Goal: Ask a question: Seek information or help from site administrators or community

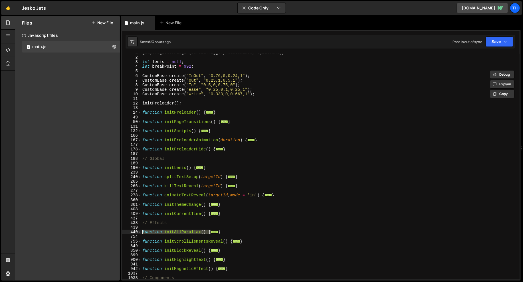
scroll to position [3, 0]
click at [272, 7] on button "Code Only" at bounding box center [262, 8] width 48 height 10
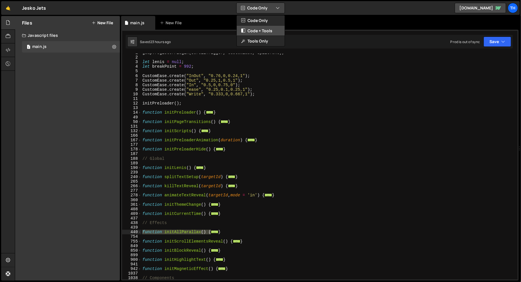
click at [272, 30] on button "Code + Tools" at bounding box center [261, 31] width 48 height 10
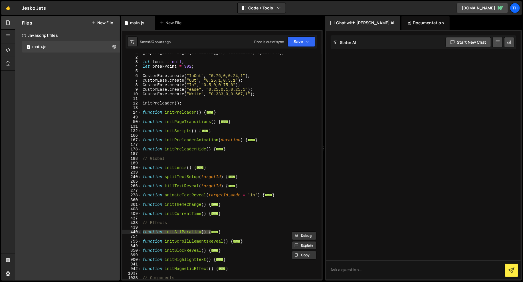
click at [339, 75] on div at bounding box center [423, 155] width 195 height 249
click at [341, 281] on div "Chat with Slater AI Documentation Slater AI Start new chat Select a page to cha…" at bounding box center [424, 148] width 198 height 265
click at [340, 276] on textarea at bounding box center [423, 269] width 195 height 19
type textarea "дай советы по оптимизации"
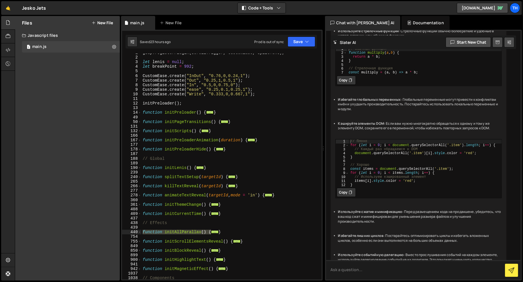
scroll to position [0, 0]
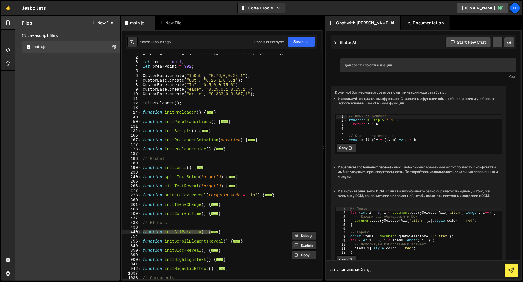
type textarea "а ты видишь мой код?"
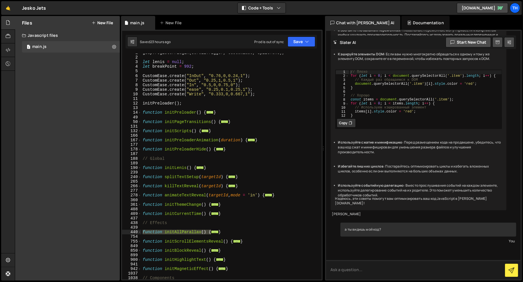
scroll to position [168, 0]
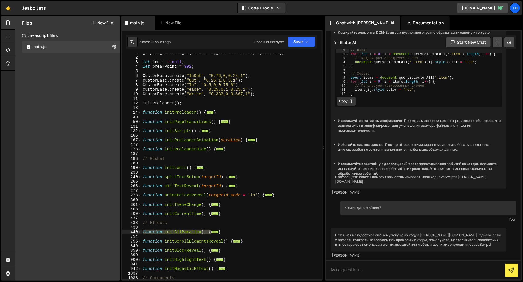
click at [335, 259] on div "дай советы по оптимизации You Конечно! Вот несколько советов по оптимизации код…" at bounding box center [423, 155] width 195 height 249
click at [335, 259] on div "Нет, я не имею доступа к вашему текущему коду в Slater.app. Однако, если у вас …" at bounding box center [419, 243] width 176 height 31
click at [336, 256] on div "[PERSON_NAME]" at bounding box center [418, 255] width 173 height 5
click at [352, 265] on textarea at bounding box center [423, 269] width 195 height 19
drag, startPoint x: 434, startPoint y: 215, endPoint x: 431, endPoint y: 222, distance: 7.6
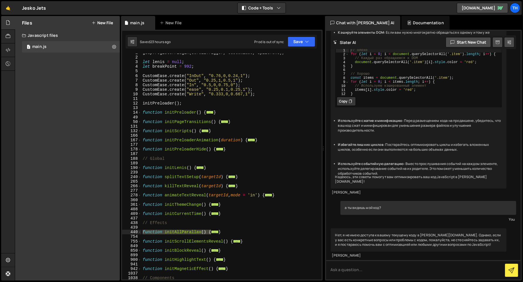
click at [434, 215] on div "а ты видишь мой код? You" at bounding box center [428, 212] width 176 height 23
click at [405, 265] on textarea at bounding box center [423, 269] width 195 height 19
paste textarea "Can you see my code?"
type textarea "Can you see my code?"
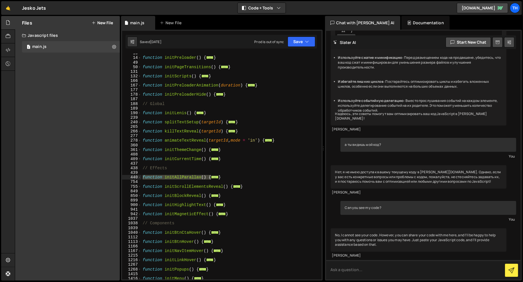
scroll to position [121, 0]
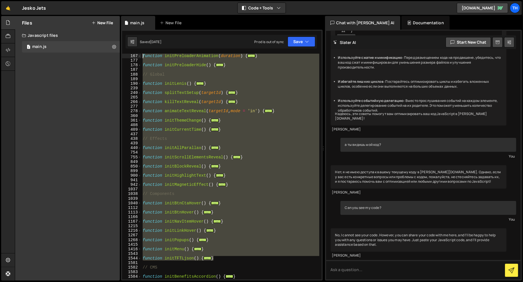
drag, startPoint x: 213, startPoint y: 223, endPoint x: 79, endPoint y: 27, distance: 237.6
click at [79, 27] on div "Files New File Javascript files 1 main.js 0 CSS files Copy share link Edit File…" at bounding box center [269, 148] width 508 height 265
type textarea "function initPreloader() { window.scrollTo(0, 0);"
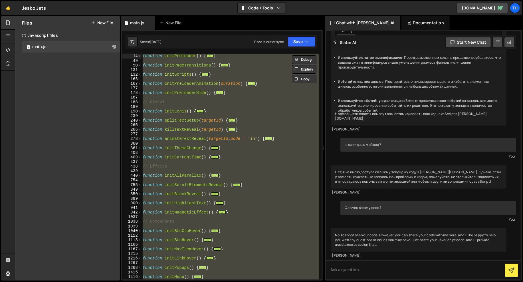
click at [146, 117] on div "function initPreloader ( ) { ... } function initPageTransitions ( ) { ... } fun…" at bounding box center [231, 167] width 178 height 226
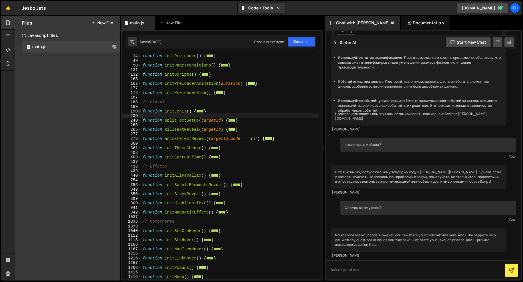
click at [140, 111] on span at bounding box center [139, 111] width 3 height 5
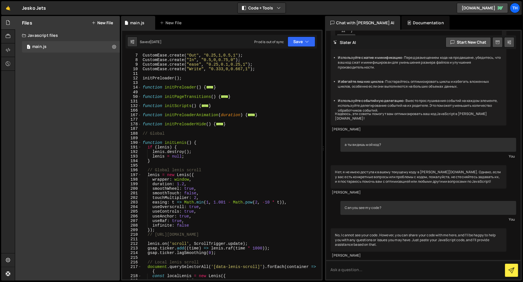
scroll to position [0, 0]
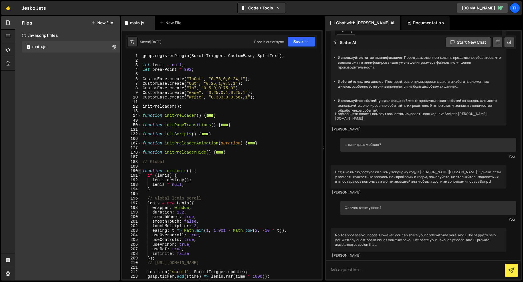
click at [141, 170] on span at bounding box center [139, 171] width 3 height 5
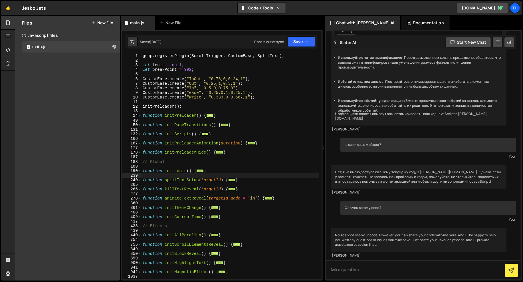
click at [279, 11] on button "Code + Tools" at bounding box center [262, 8] width 48 height 10
click at [279, 24] on button "Code Only" at bounding box center [262, 20] width 48 height 10
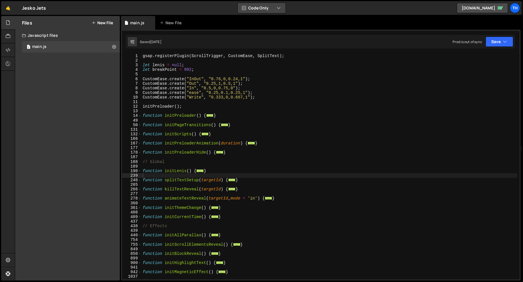
scroll to position [519, 0]
click at [140, 168] on div "189" at bounding box center [131, 166] width 19 height 5
click at [140, 169] on span at bounding box center [139, 171] width 3 height 5
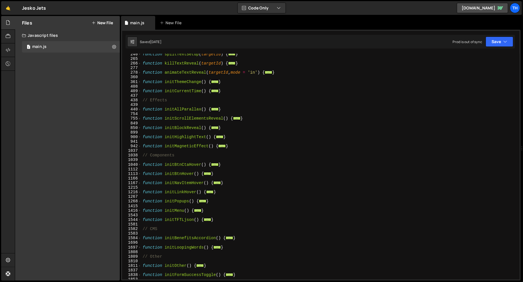
scroll to position [180, 0]
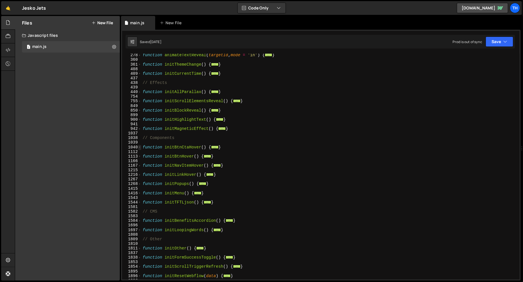
click at [140, 148] on span at bounding box center [139, 147] width 3 height 5
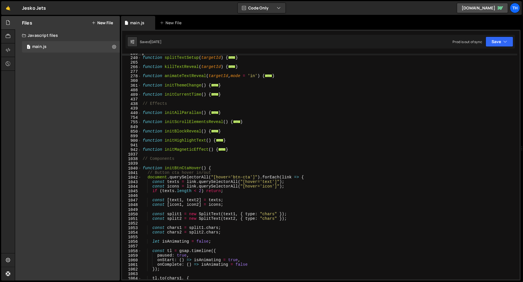
scroll to position [158, 0]
drag, startPoint x: 139, startPoint y: 169, endPoint x: 184, endPoint y: 167, distance: 44.3
click at [145, 168] on div "239 240 265 266 277 278 360 361 408 409 437 438 439 440 754 755 849 850 899 900…" at bounding box center [321, 167] width 398 height 226
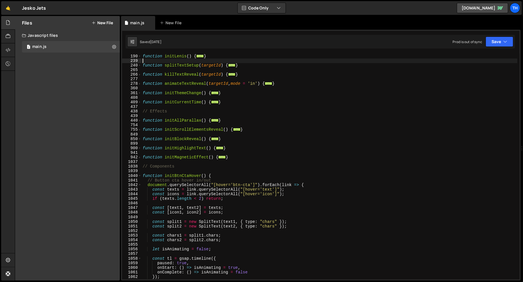
scroll to position [146, 0]
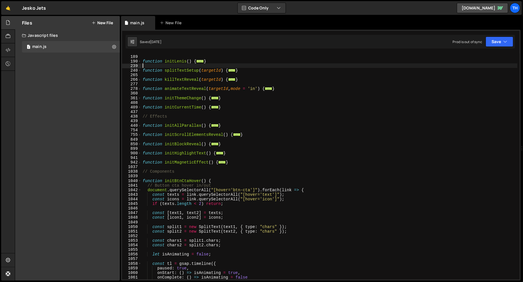
click at [139, 183] on div "1041" at bounding box center [131, 185] width 19 height 5
click at [139, 181] on span at bounding box center [139, 181] width 3 height 5
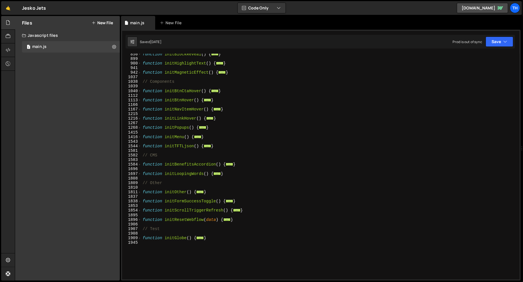
scroll to position [236, 0]
click at [140, 166] on span at bounding box center [139, 164] width 3 height 5
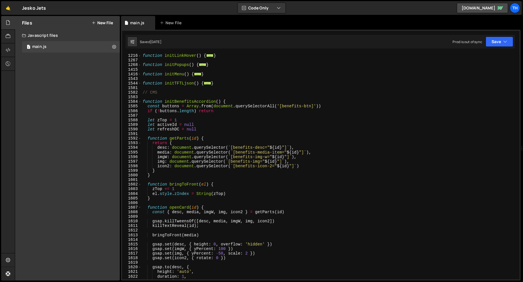
scroll to position [298, 0]
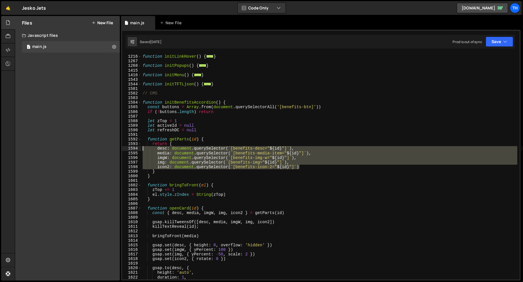
drag, startPoint x: 307, startPoint y: 168, endPoint x: 36, endPoint y: 150, distance: 271.2
click at [36, 150] on div "Files New File Javascript files 1 main.js 0 CSS files Copy share link Edit File…" at bounding box center [269, 148] width 508 height 265
type textarea "desc: document.querySelector(`[benefits-desc="${id}"]`), media: document.queryS…"
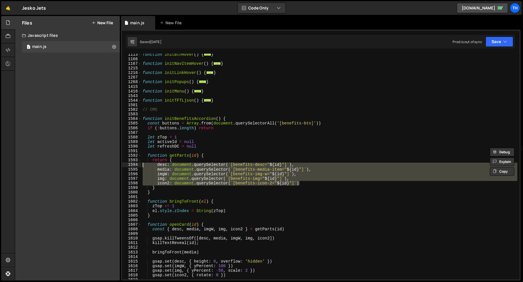
scroll to position [281, 0]
click at [140, 119] on span at bounding box center [139, 119] width 3 height 5
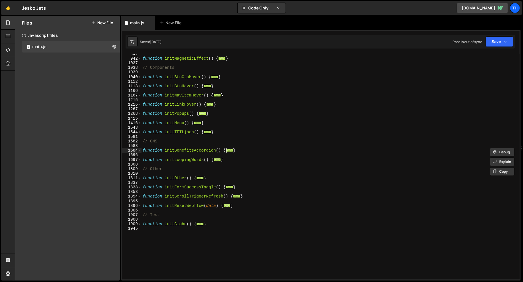
scroll to position [230, 0]
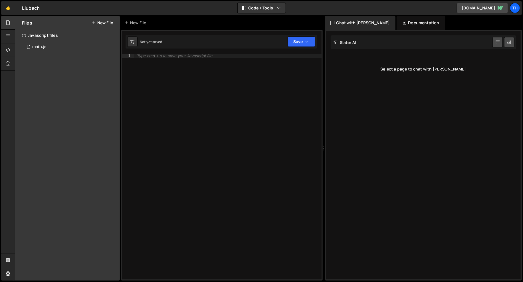
click at [432, 195] on div "[PERSON_NAME] Start new chat Select a page to chat with [PERSON_NAME]" at bounding box center [423, 155] width 195 height 249
click at [35, 47] on div "main.js" at bounding box center [39, 46] width 14 height 5
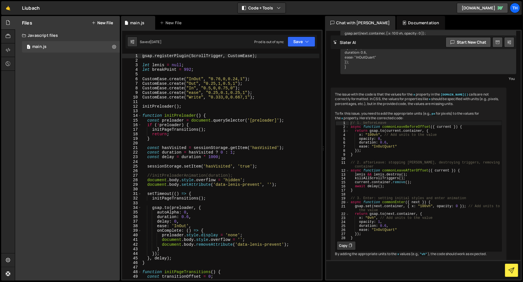
scroll to position [426, 0]
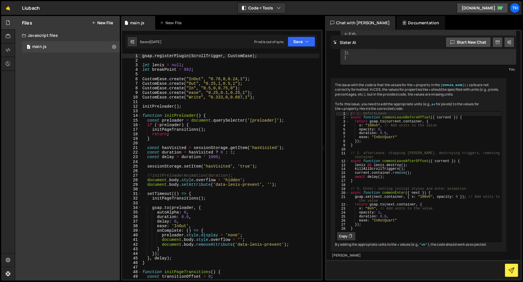
click at [386, 272] on textarea at bounding box center [423, 269] width 195 height 19
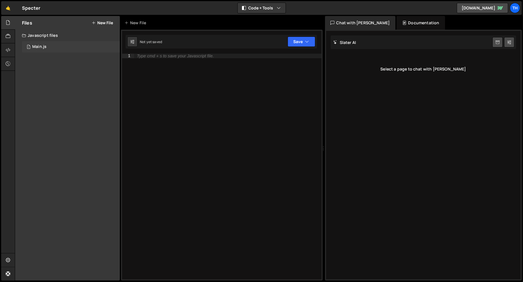
click at [60, 47] on div "1 Main.js 0" at bounding box center [71, 46] width 98 height 11
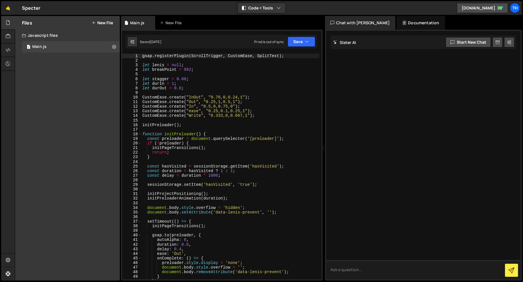
click at [406, 269] on textarea at bounding box center [423, 269] width 195 height 19
paste textarea "Can you see my code?"
type textarea "Can you see my code?"
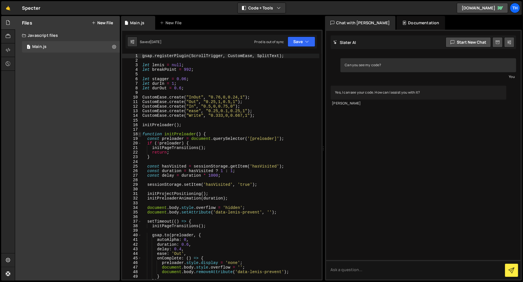
type textarea "gsap.registerPlugin(ScrollTrigger, CustomEase, SplitText);"
click at [139, 134] on span at bounding box center [139, 134] width 3 height 5
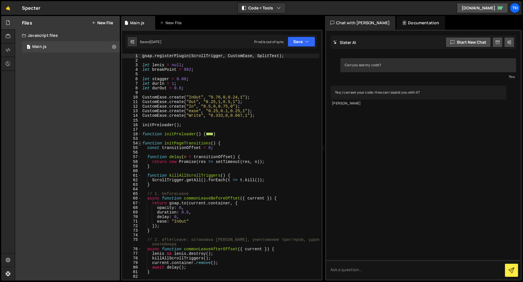
click at [139, 142] on span at bounding box center [139, 143] width 3 height 5
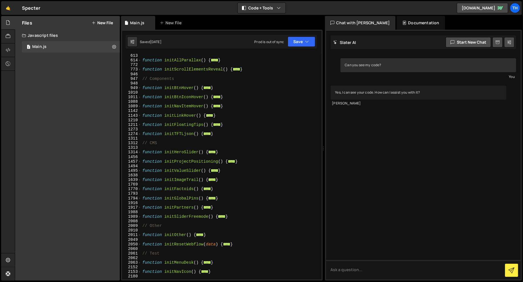
scroll to position [212, 0]
